Goal: Transaction & Acquisition: Book appointment/travel/reservation

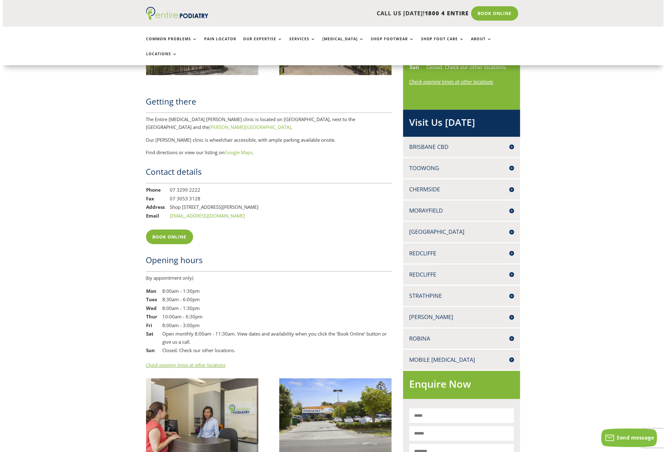
scroll to position [337, 0]
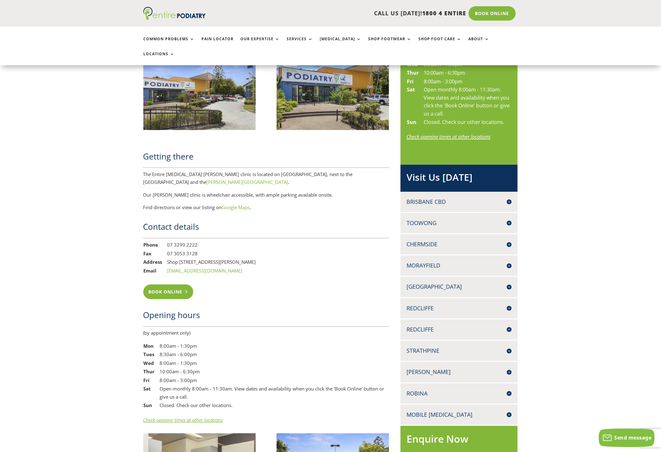
click at [167, 285] on link "Book Online" at bounding box center [168, 292] width 50 height 14
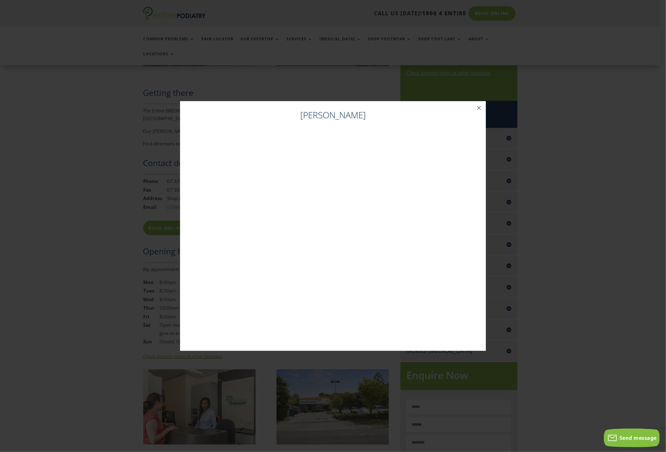
scroll to position [415, 0]
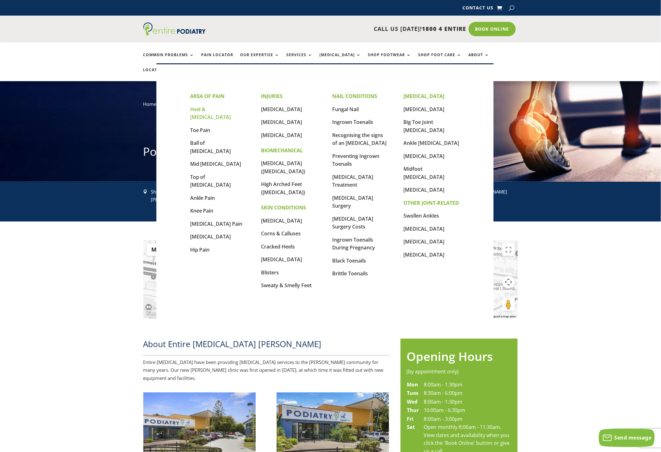
click at [208, 110] on link "Heel & [MEDICAL_DATA]" at bounding box center [210, 113] width 41 height 15
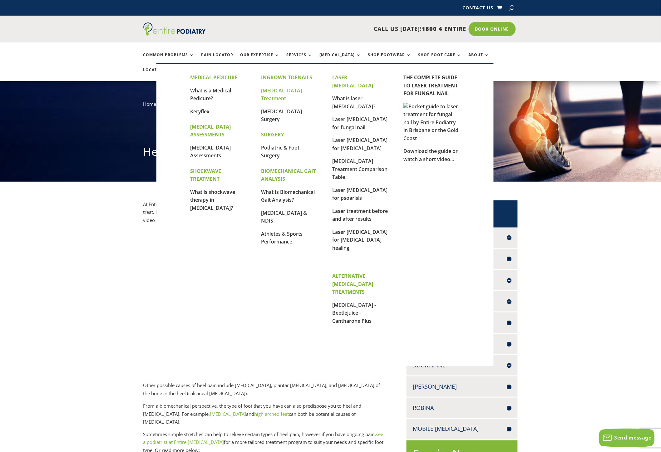
click at [273, 91] on link "[MEDICAL_DATA] Treatment" at bounding box center [281, 94] width 41 height 15
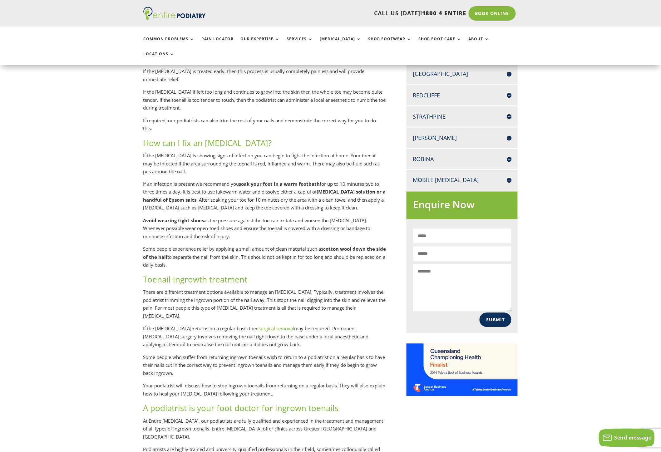
scroll to position [251, 0]
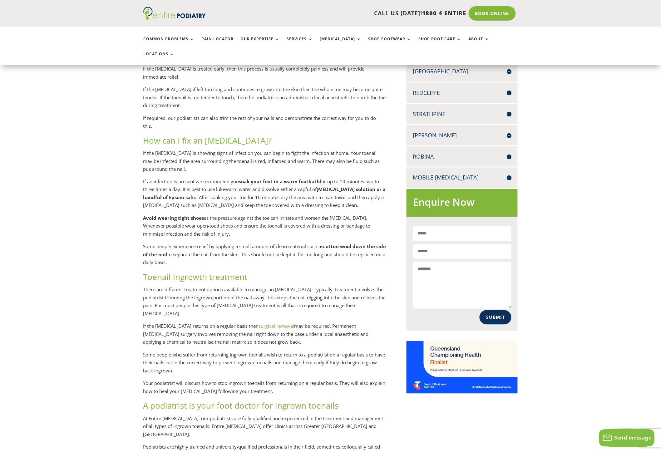
drag, startPoint x: 96, startPoint y: 238, endPoint x: 167, endPoint y: 297, distance: 92.7
click at [97, 238] on div "Ingrown toe treatment If your toenail seems to be ingrown, the first step is to…" at bounding box center [330, 294] width 661 height 729
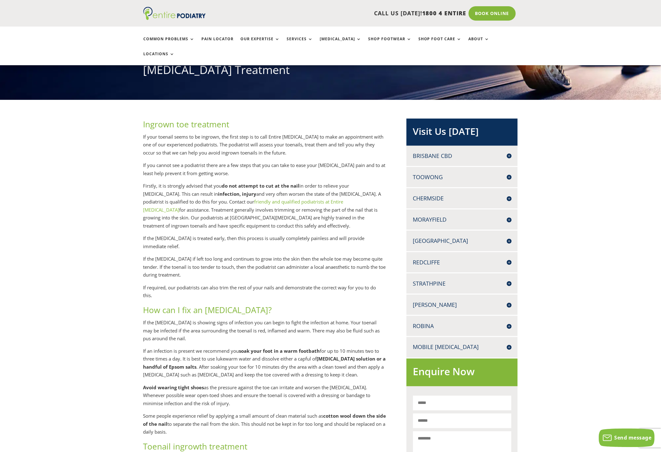
scroll to position [0, 0]
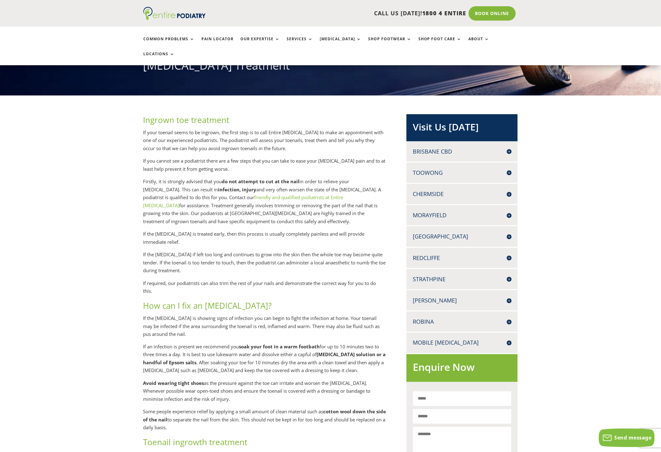
scroll to position [86, 0]
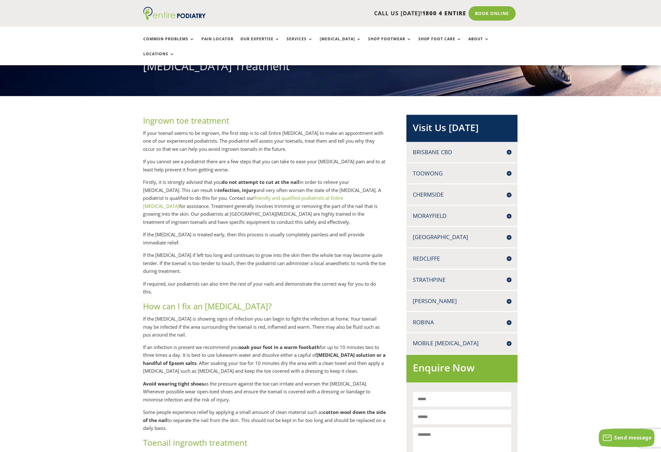
click at [493, 148] on h4 "Brisbane CBD" at bounding box center [462, 152] width 99 height 8
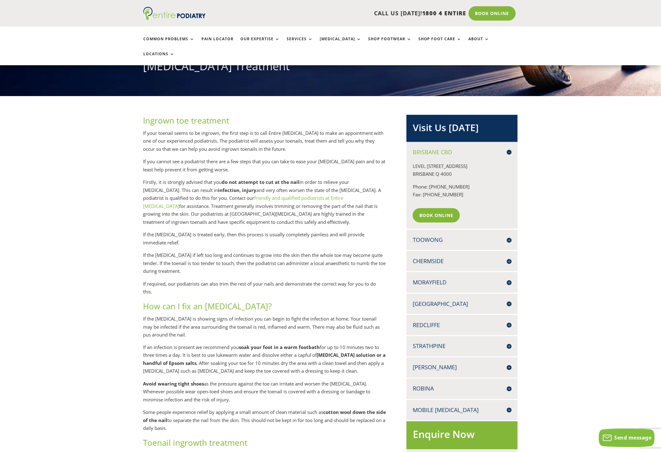
click at [484, 236] on h4 "Toowong" at bounding box center [462, 240] width 99 height 8
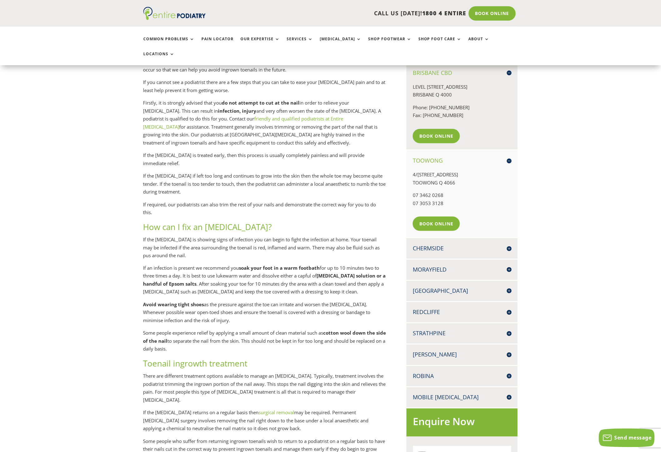
scroll to position [169, 0]
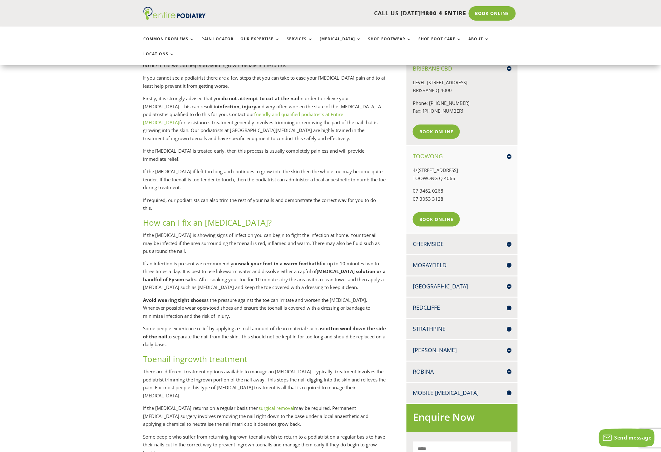
click at [497, 347] on h4 "[PERSON_NAME]" at bounding box center [462, 351] width 99 height 8
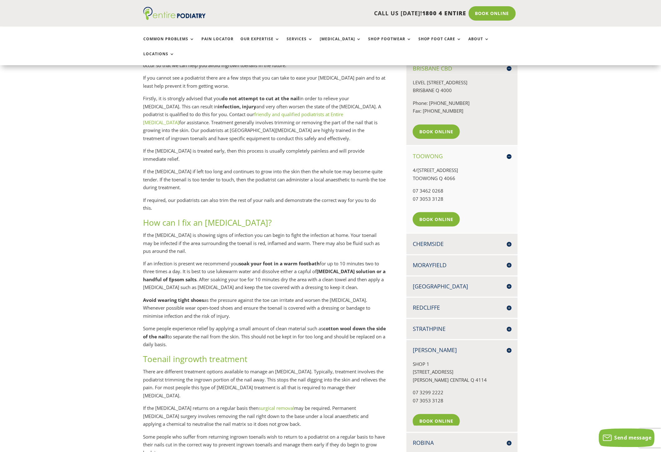
scroll to position [225, 0]
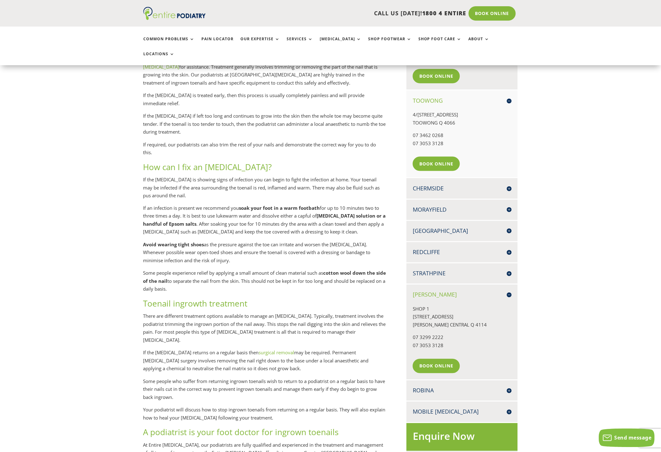
click at [490, 408] on h4 "Mobile [MEDICAL_DATA]" at bounding box center [462, 412] width 99 height 8
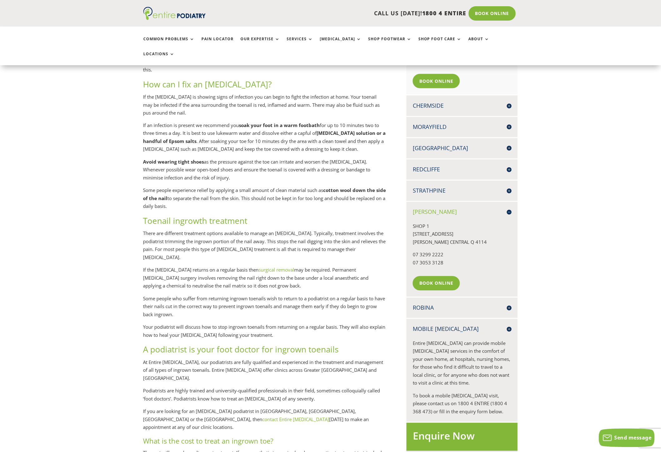
scroll to position [308, 0]
click at [467, 303] on h4 "Robina" at bounding box center [462, 307] width 99 height 8
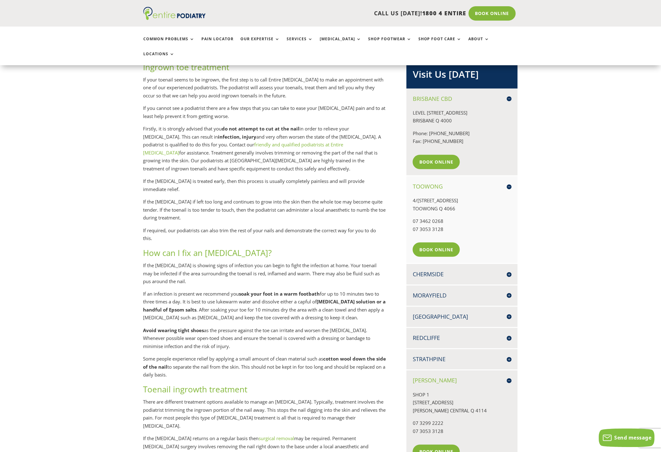
scroll to position [141, 0]
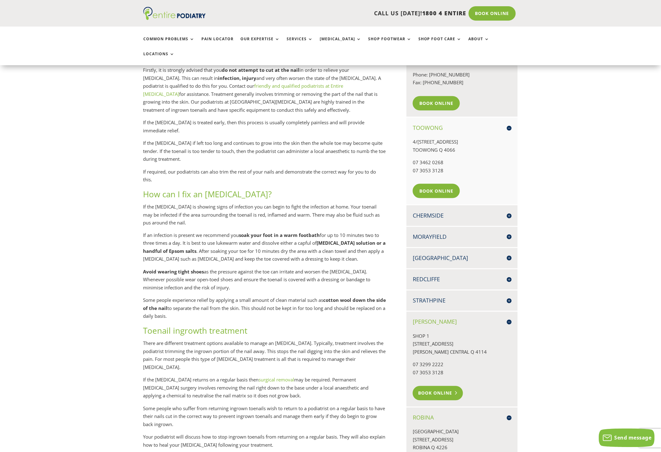
click at [431, 386] on link "Book Online" at bounding box center [438, 393] width 50 height 14
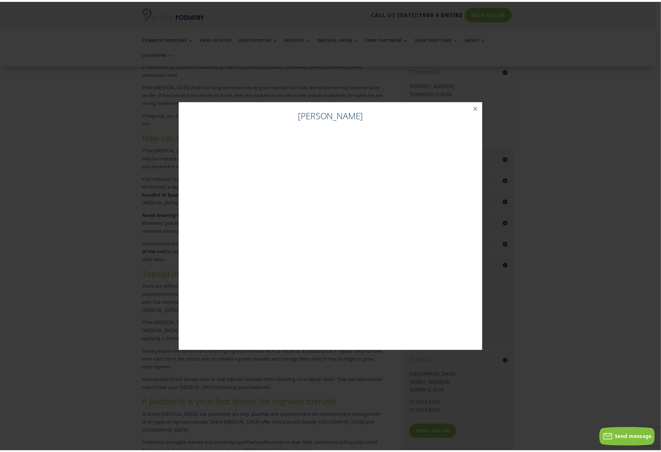
scroll to position [275, 0]
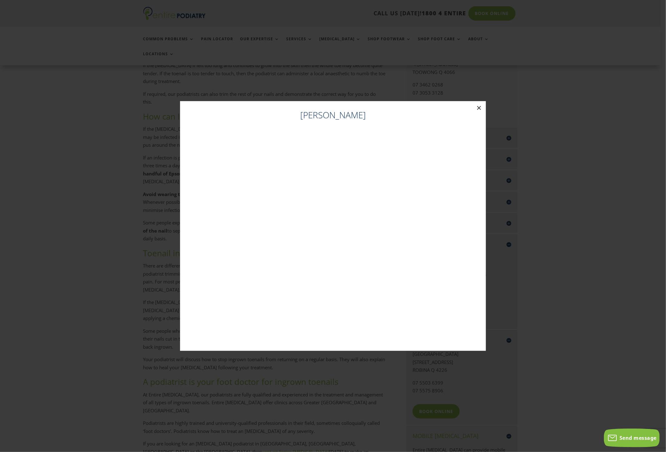
click at [478, 107] on button "×" at bounding box center [479, 108] width 14 height 14
